Goal: Task Accomplishment & Management: Use online tool/utility

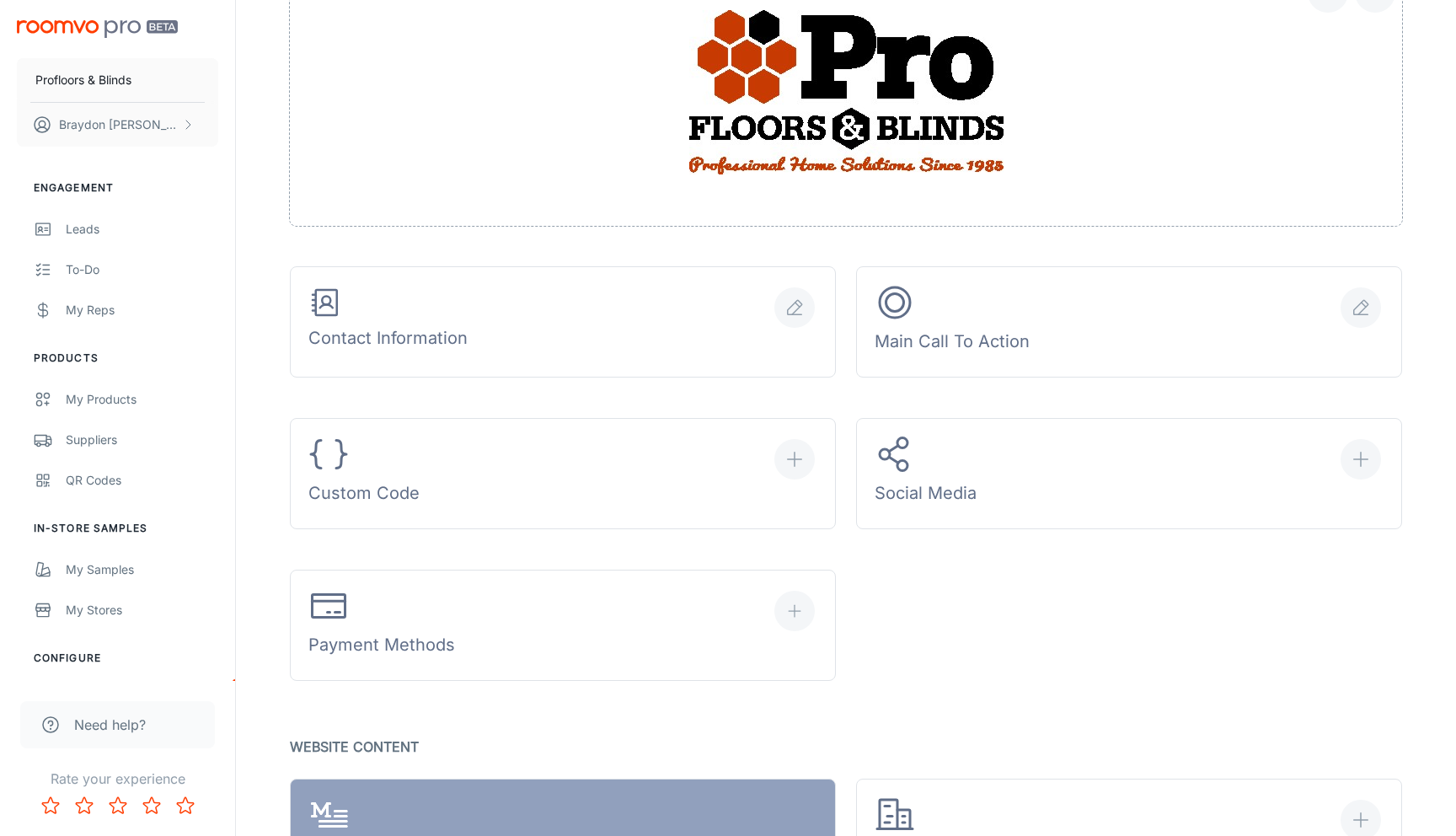
scroll to position [433, 0]
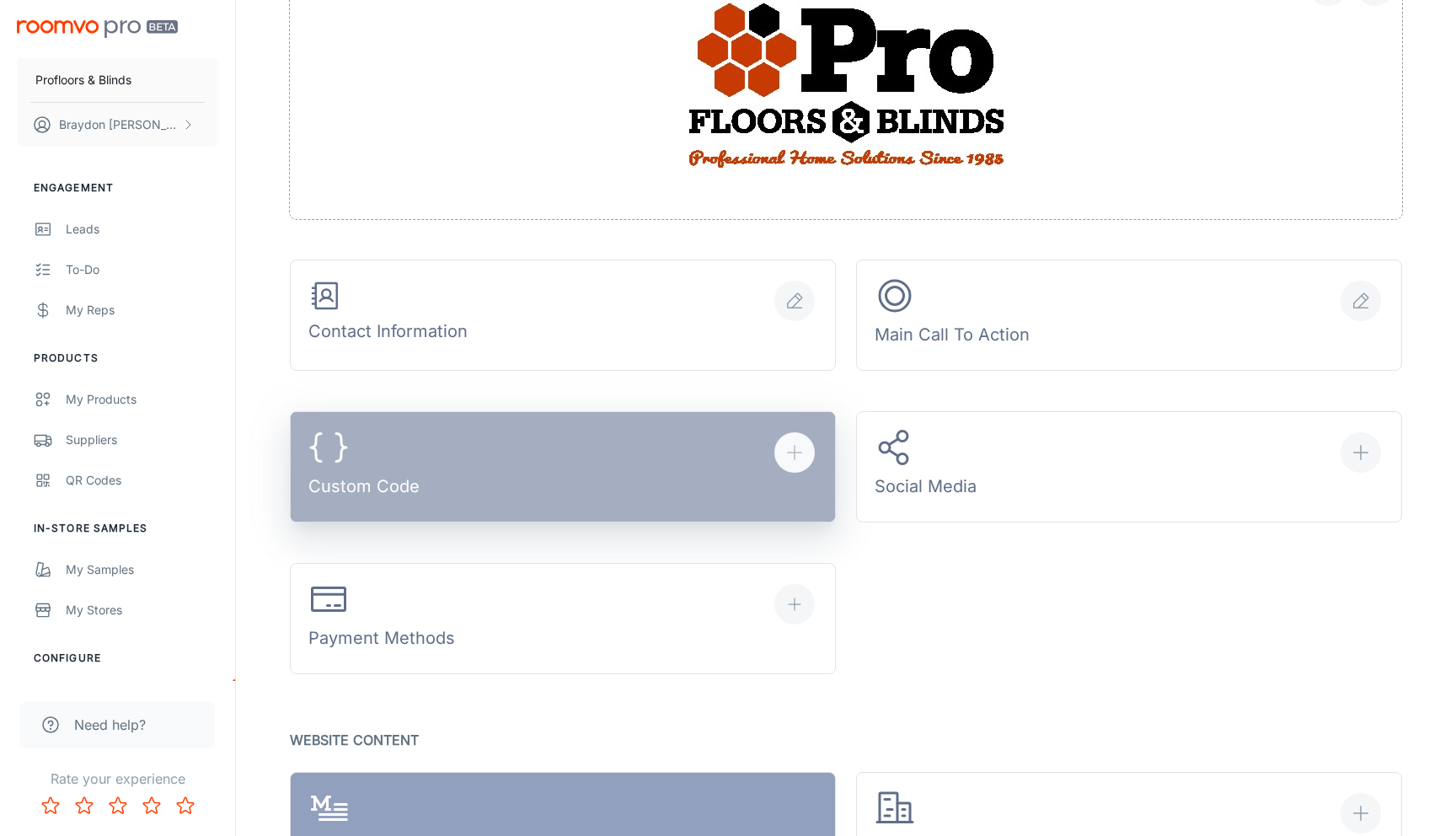
click at [500, 468] on button "Custom Code" at bounding box center [563, 467] width 546 height 111
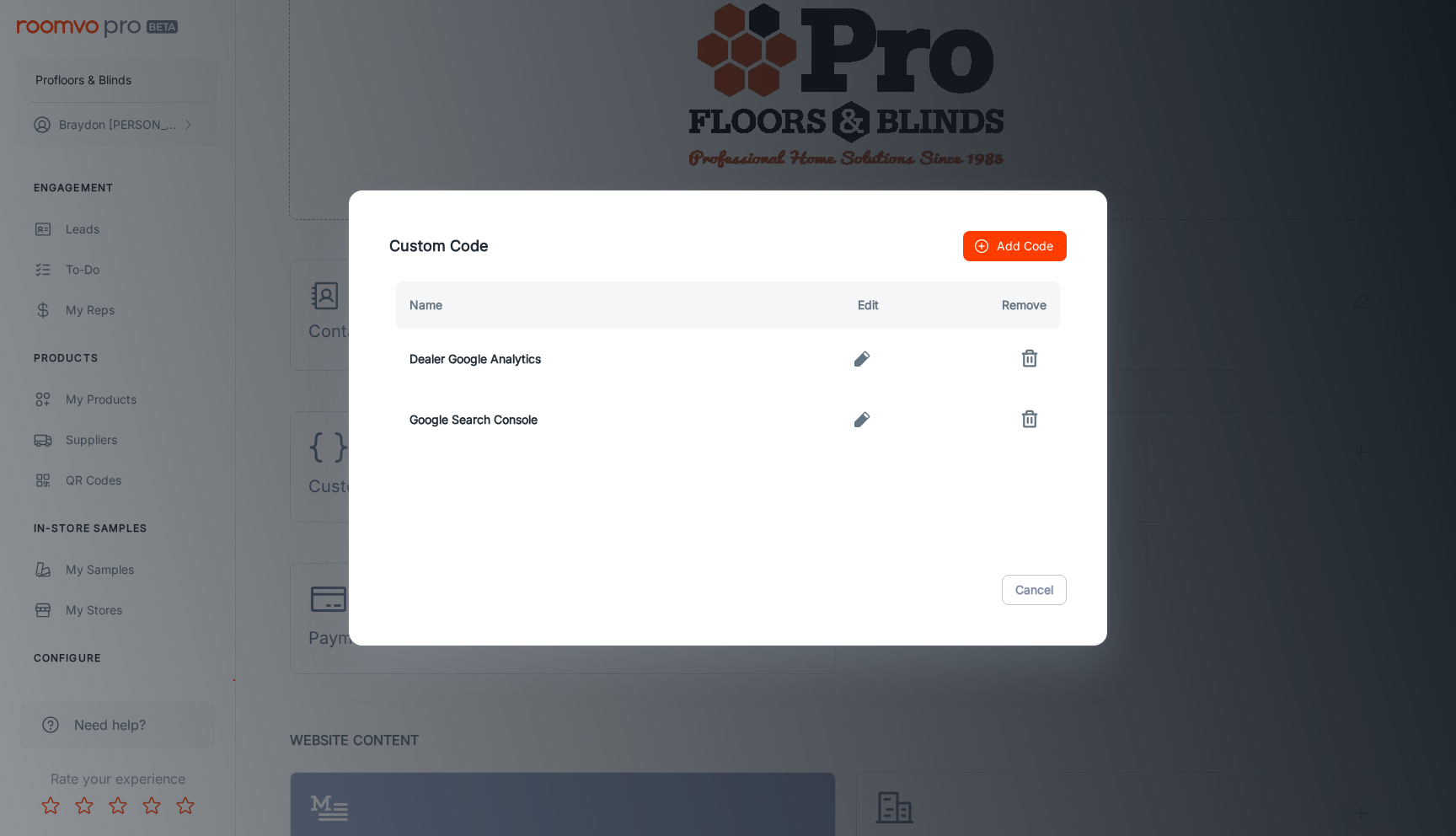
click at [1004, 237] on button "Add Code" at bounding box center [1015, 245] width 104 height 30
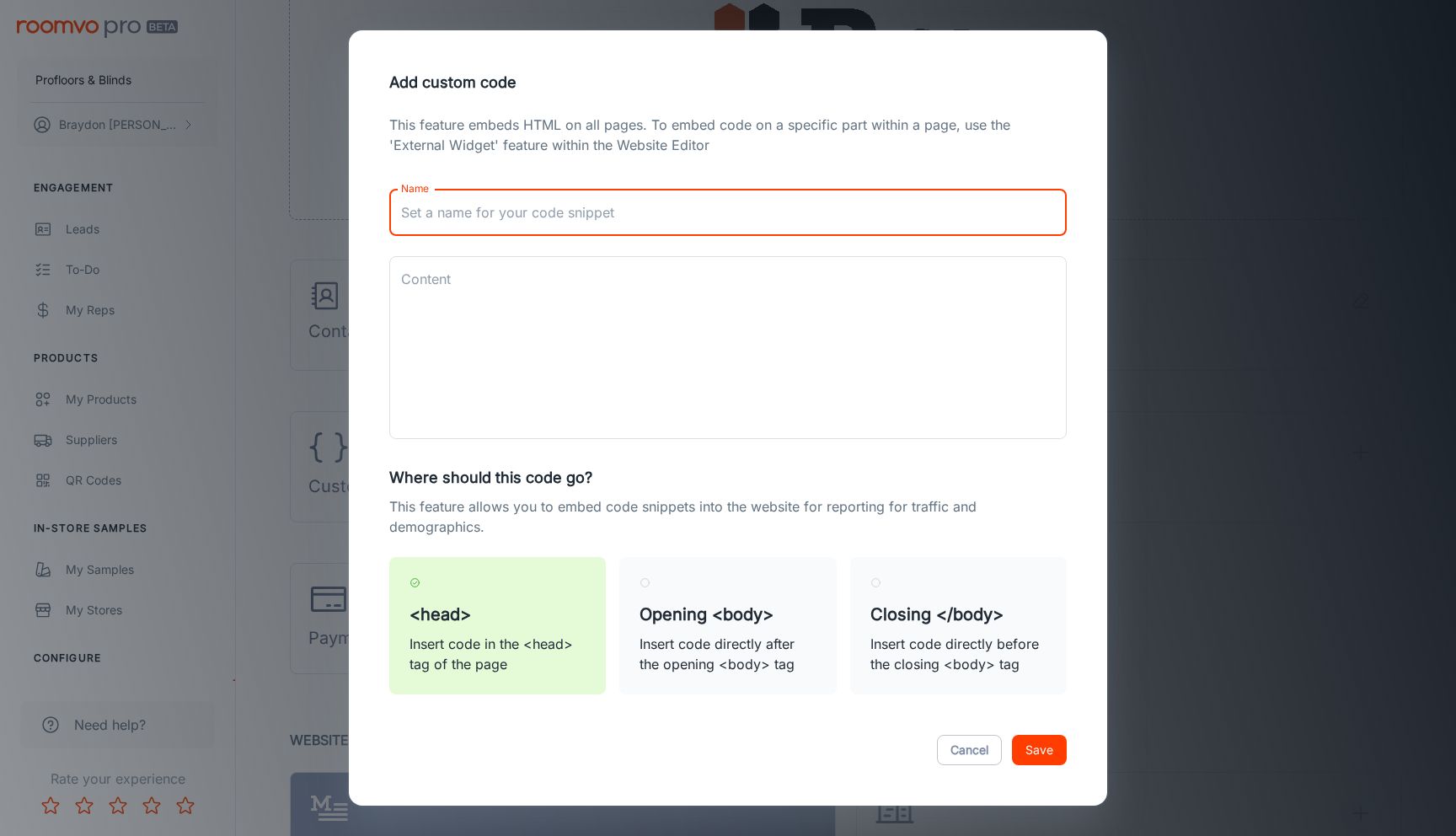
click at [518, 217] on input "Name" at bounding box center [728, 211] width 678 height 47
type input "Google Search Console"
click at [576, 299] on textarea "Content" at bounding box center [728, 347] width 654 height 155
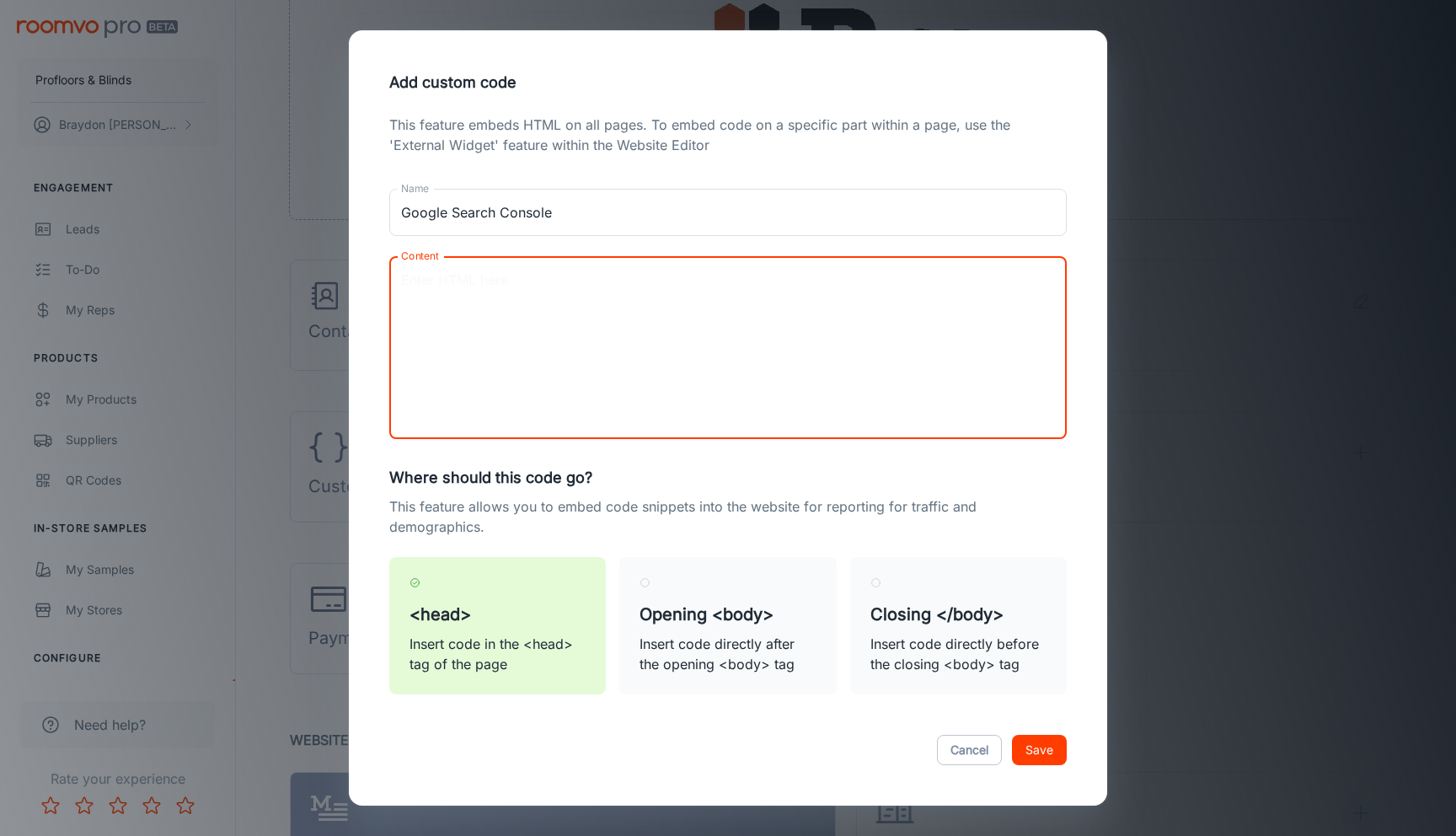
paste textarea "google-site-verification: googleb694869923c13b1b.html"
click at [909, 389] on textarea "google-site-verification: googleb694869923c13b1b.html" at bounding box center [728, 347] width 654 height 155
type textarea "google-site-verification: googleb694869923c13b1b.html"
click at [1049, 750] on button "Save" at bounding box center [1040, 750] width 55 height 30
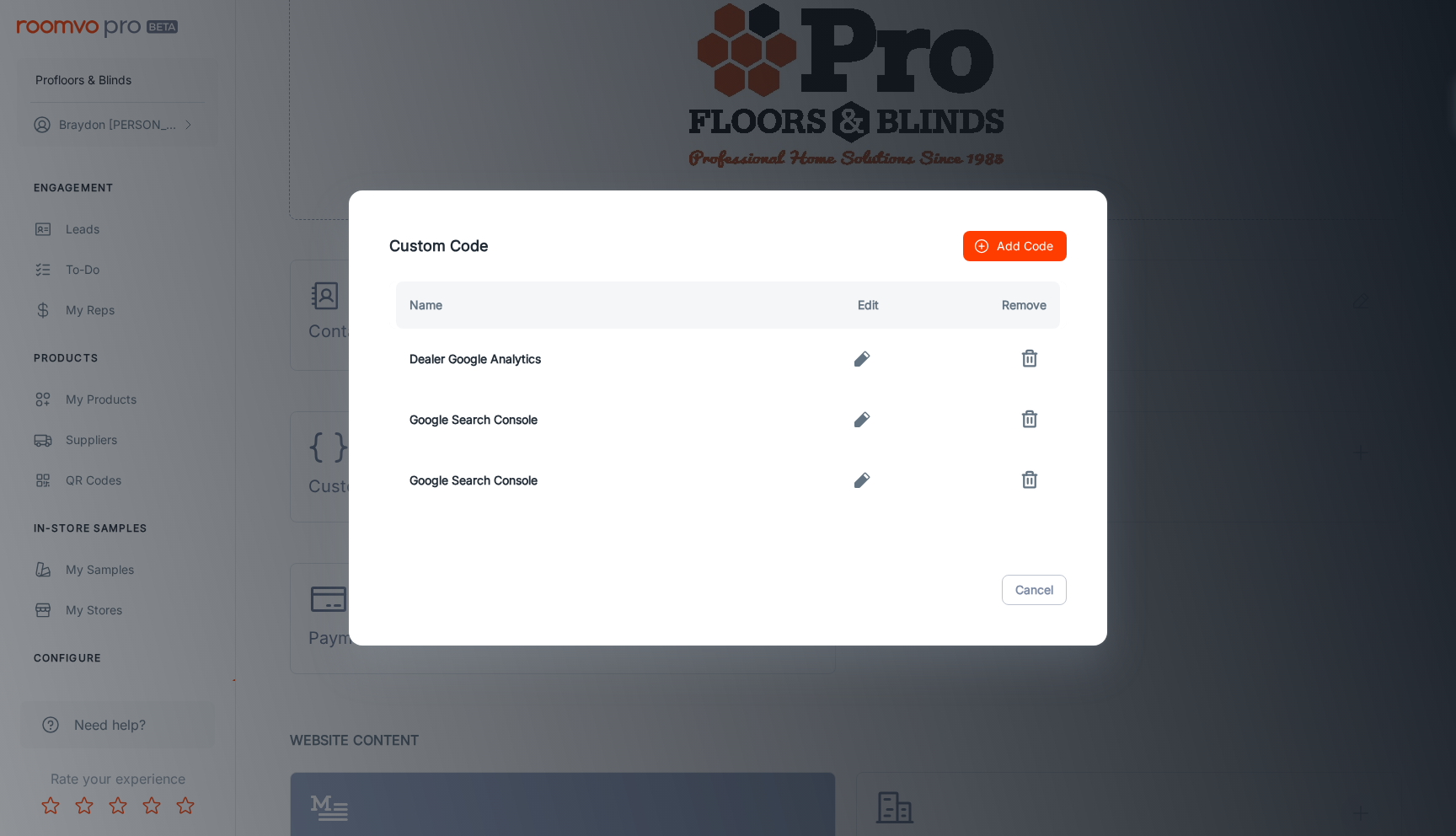
click at [856, 420] on icon "button" at bounding box center [862, 420] width 20 height 20
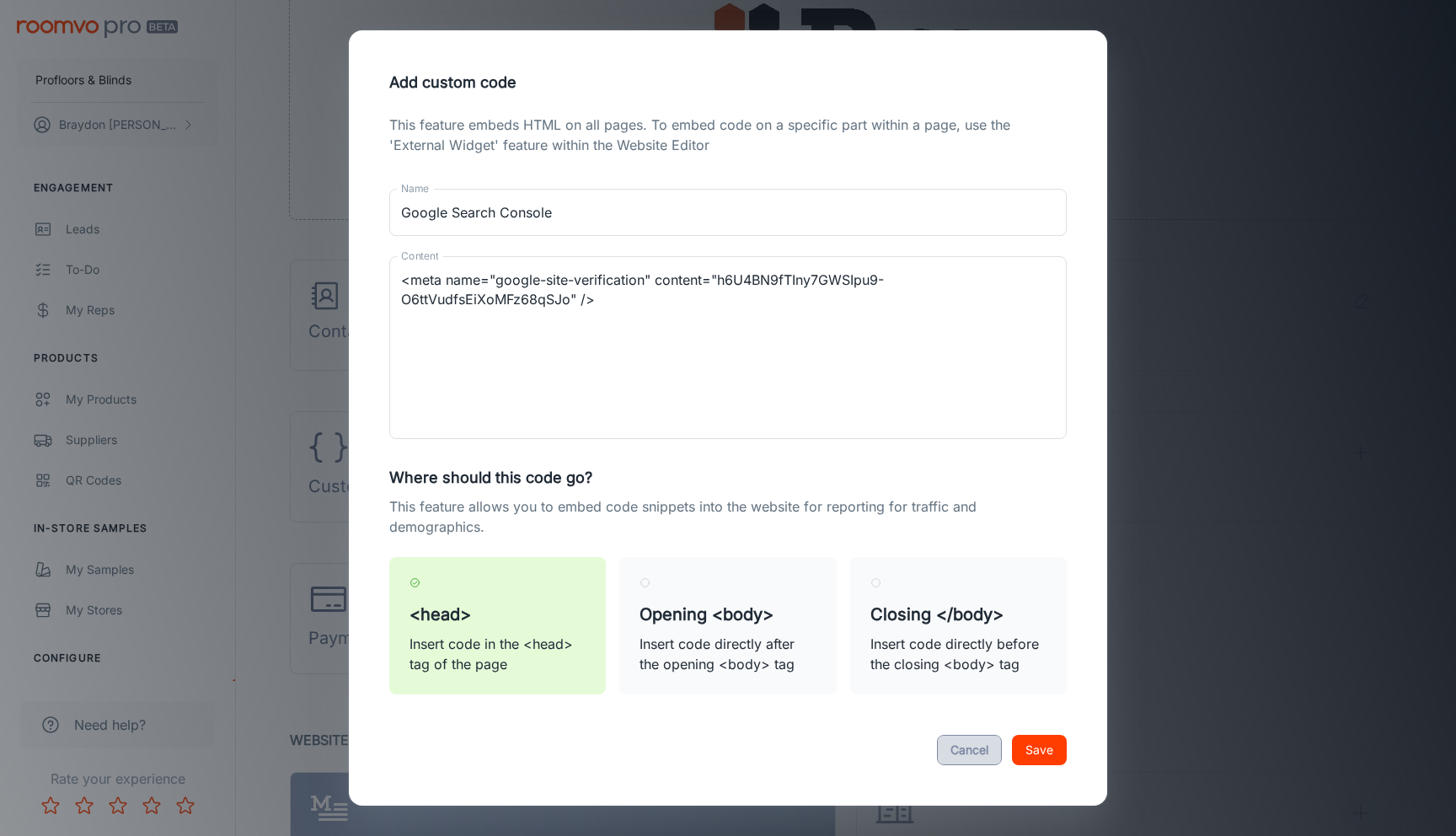
click at [969, 748] on button "Cancel" at bounding box center [969, 750] width 65 height 30
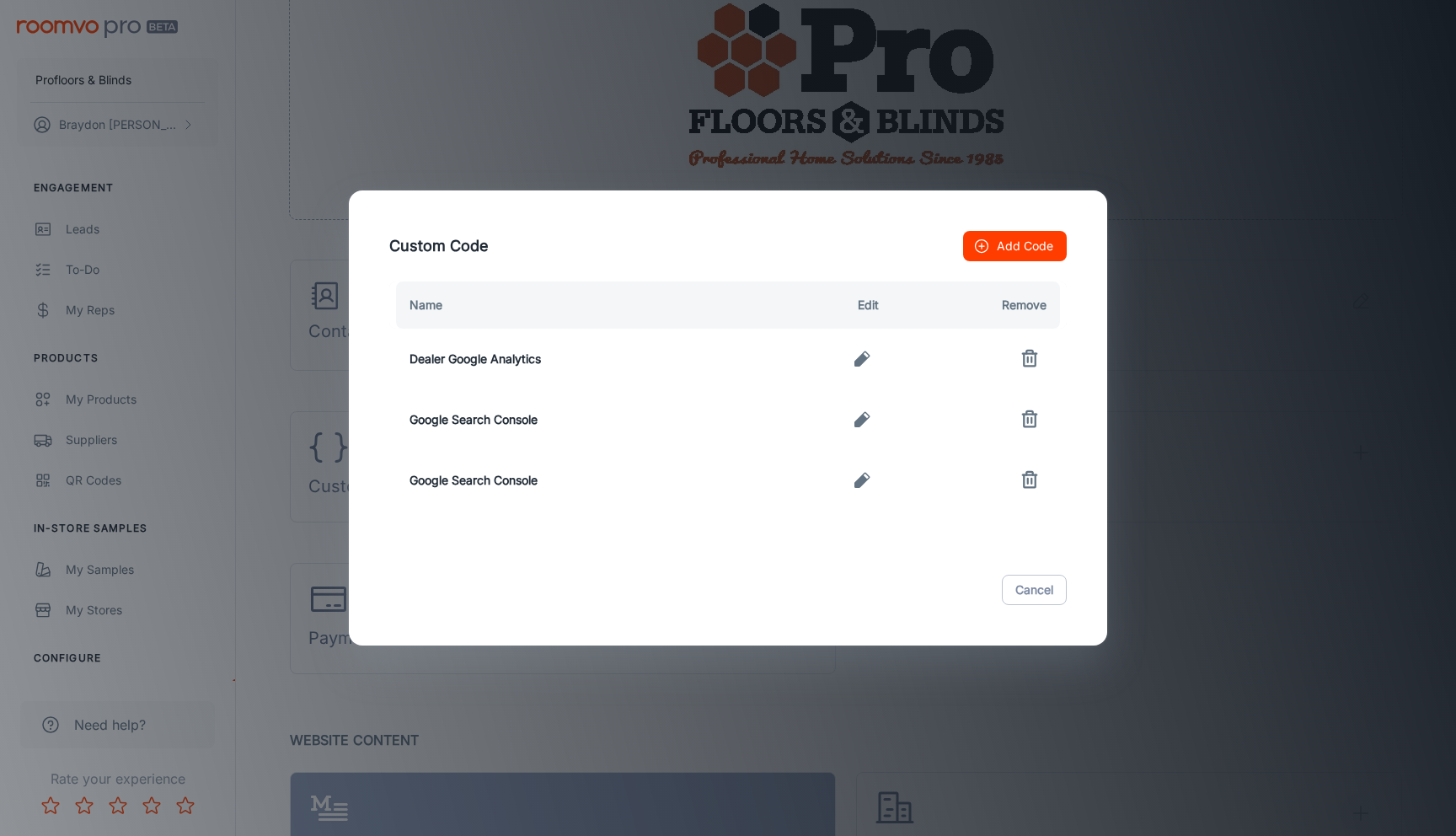
click at [856, 484] on icon "button" at bounding box center [862, 480] width 16 height 16
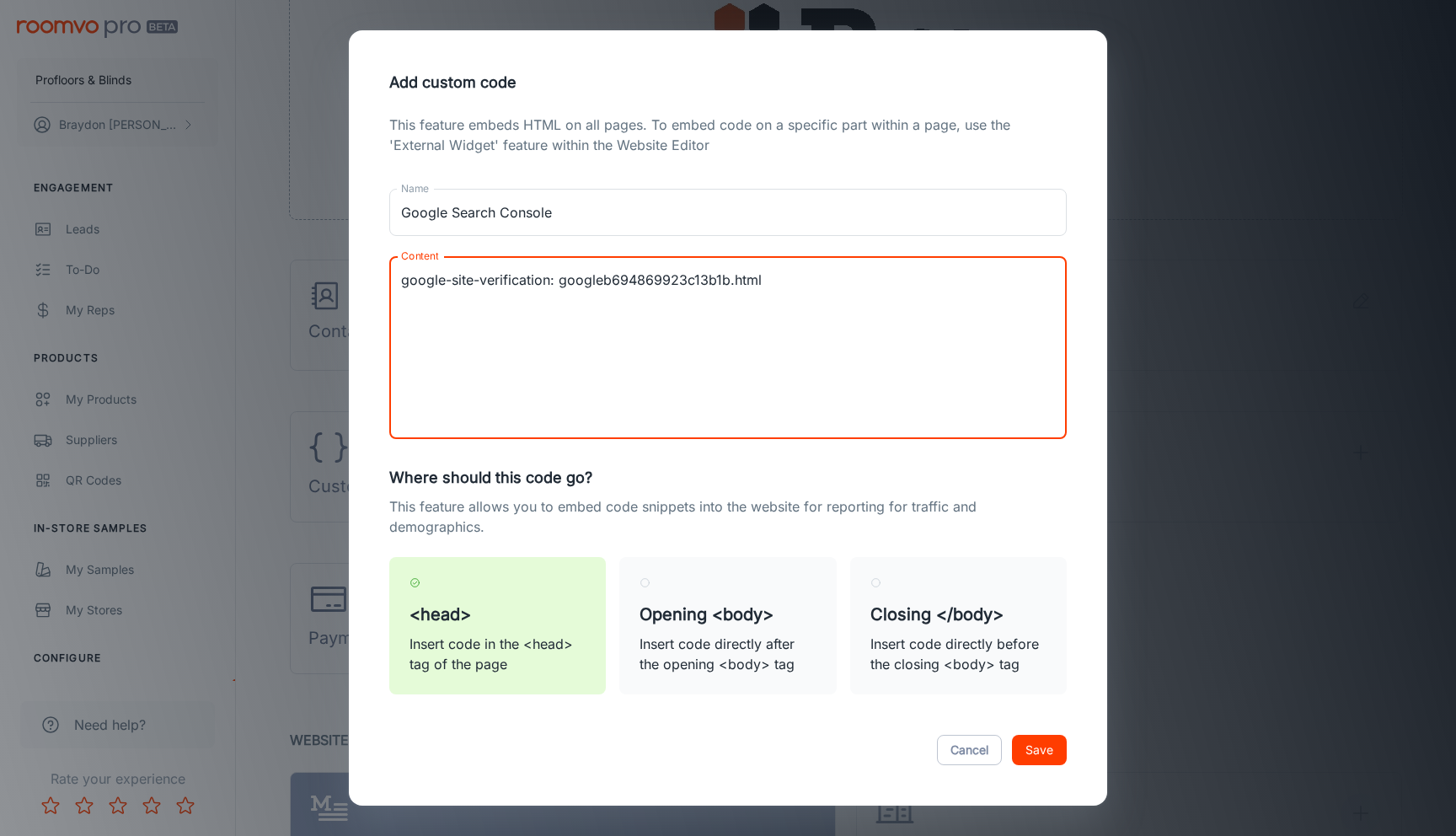
drag, startPoint x: 609, startPoint y: 292, endPoint x: 252, endPoint y: 292, distance: 357.0
click at [252, 292] on div "Add custom code This feature embeds HTML on all pages. To embed code on a speci…" at bounding box center [728, 418] width 1456 height 836
paste textarea "<meta name="google-site-verification" content="mDDUjR9VT7PiCd9lLUXLeST9X_csctEQ…"
type textarea "google-site-verification: googleb694869923c13b1b.html<meta name="google-site-ve…"
paste textarea "<meta name="google-site-verification" content="mDDUjR9VT7PiCd9lLUXLeST9X_csctEQ…"
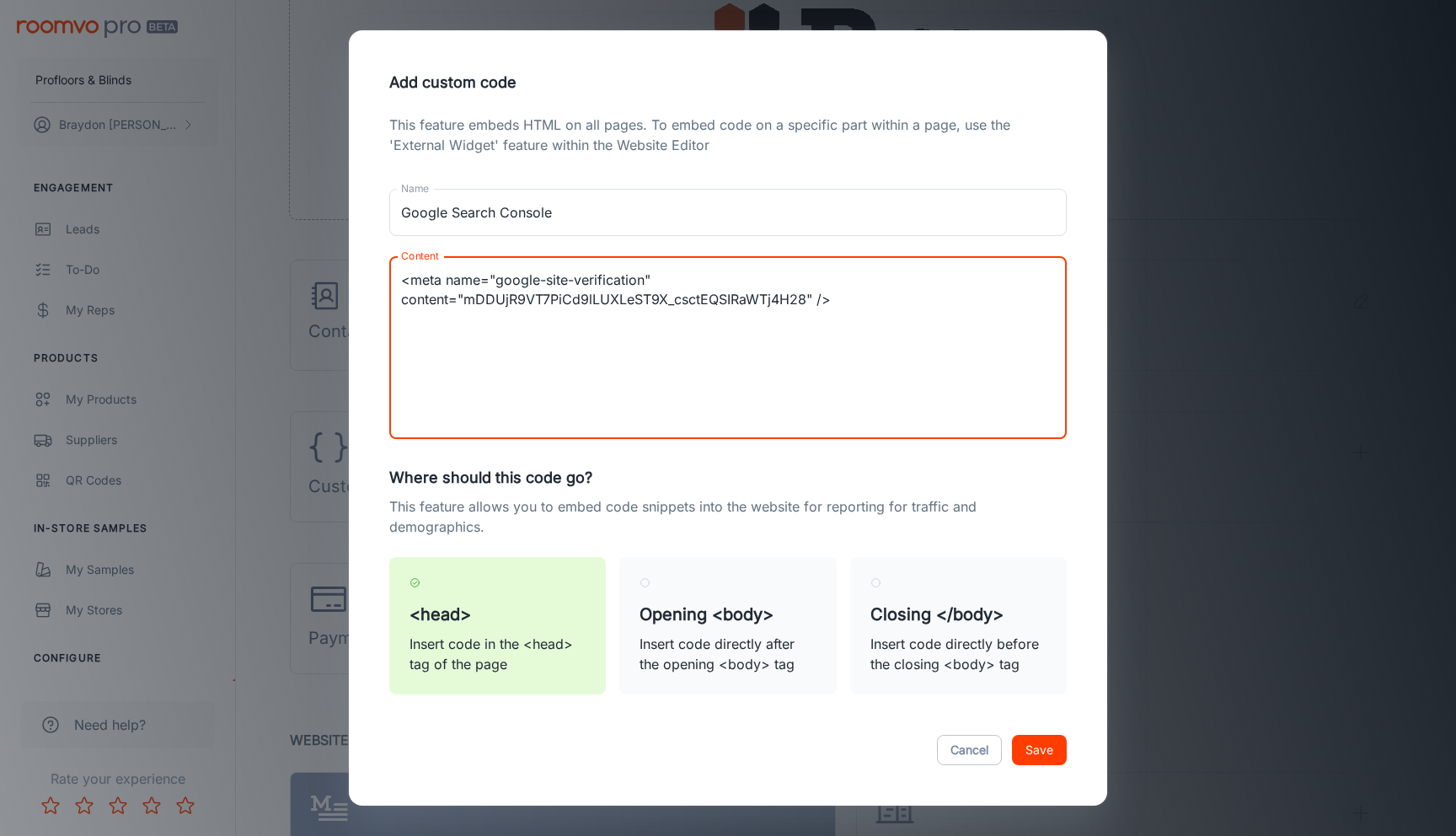
type textarea "<meta name="google-site-verification" content="mDDUjR9VT7PiCd9lLUXLeST9X_csctEQ…"
click at [1045, 751] on button "Save" at bounding box center [1040, 750] width 55 height 30
